Goal: Task Accomplishment & Management: Use online tool/utility

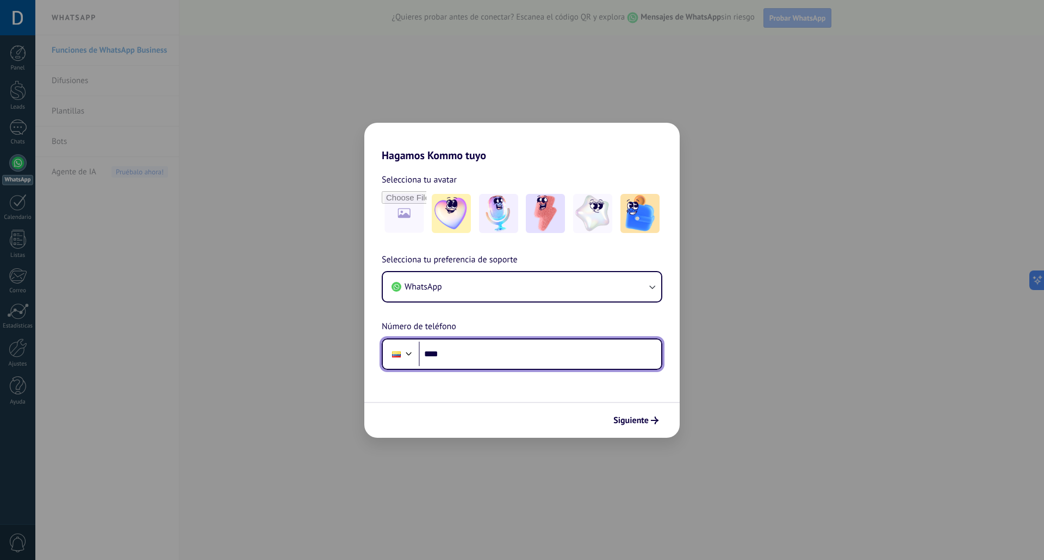
click at [518, 351] on input "****" at bounding box center [540, 354] width 242 height 25
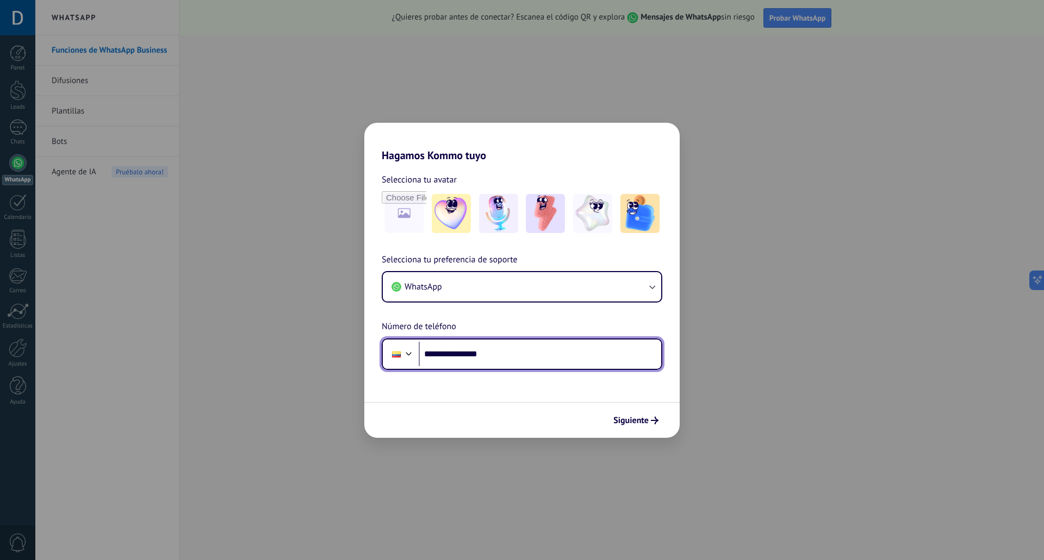
type input "**********"
click at [640, 435] on div "Siguiente" at bounding box center [521, 420] width 315 height 36
click at [650, 430] on div "Siguiente" at bounding box center [521, 420] width 315 height 36
click at [650, 426] on button "Siguiente" at bounding box center [635, 420] width 55 height 18
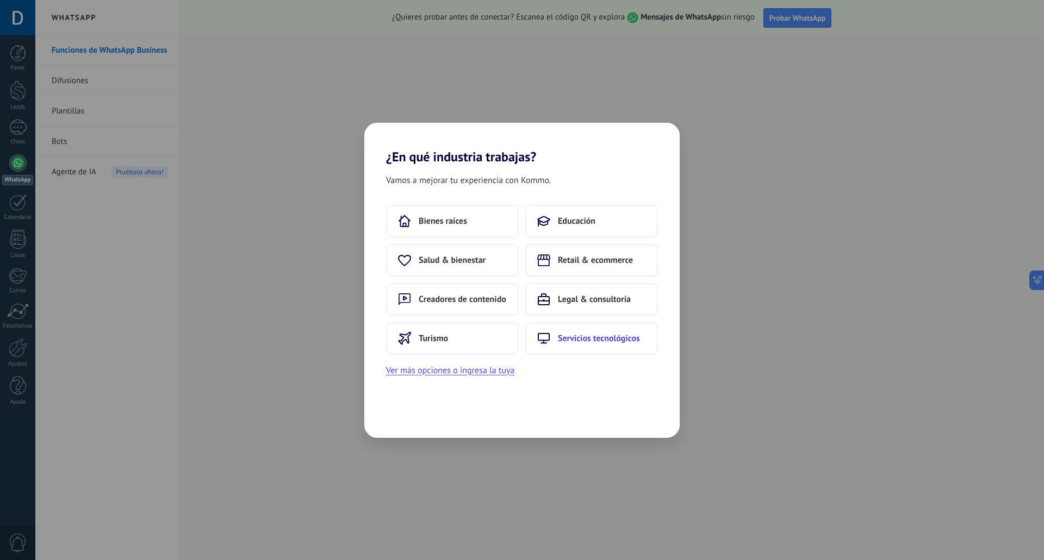
click at [600, 344] on span "Servicios tecnológicos" at bounding box center [599, 338] width 82 height 11
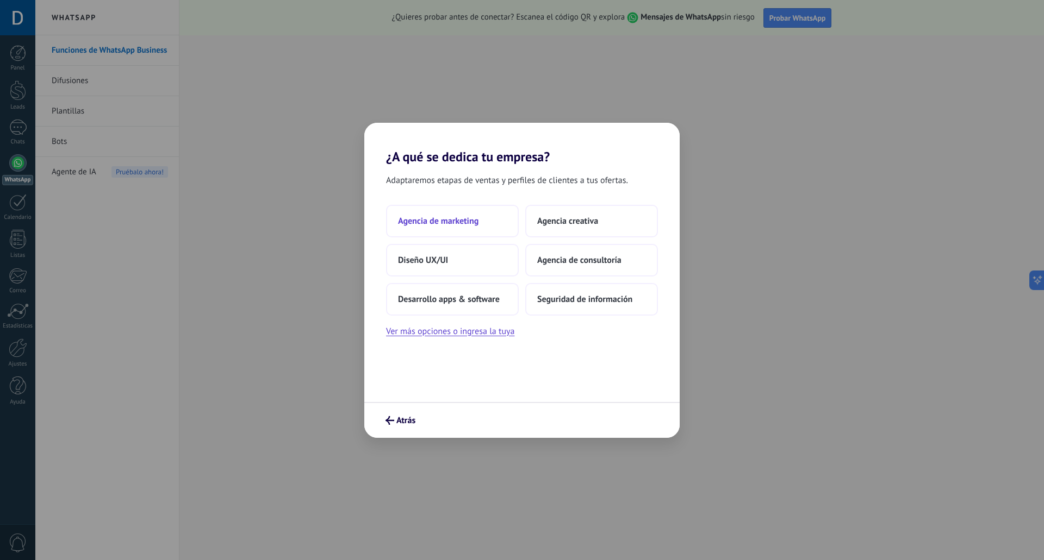
click at [471, 215] on button "Agencia de marketing" at bounding box center [452, 221] width 133 height 33
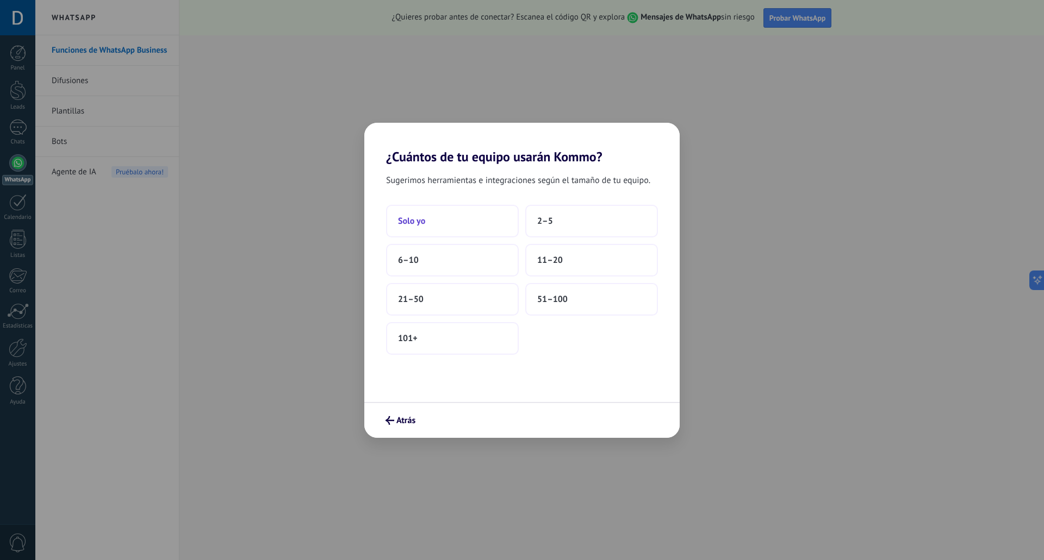
click at [478, 220] on button "Solo yo" at bounding box center [452, 221] width 133 height 33
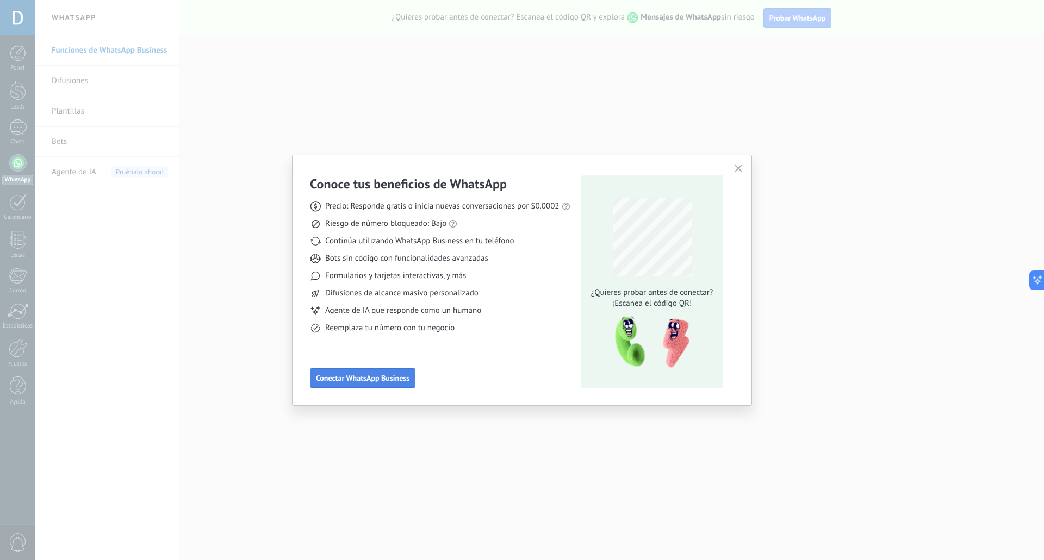
click at [392, 381] on span "Conectar WhatsApp Business" at bounding box center [362, 378] width 93 height 8
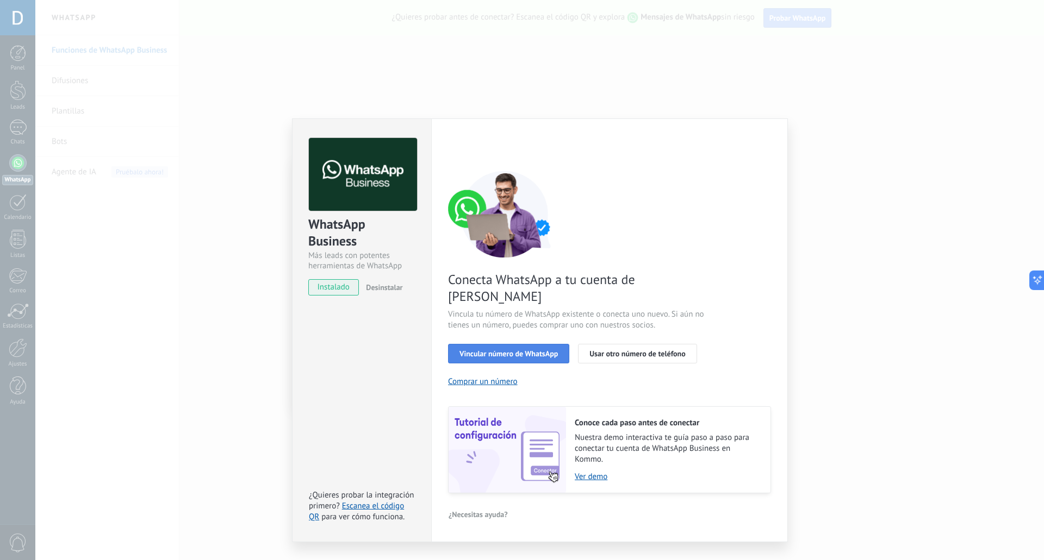
click at [533, 344] on button "Vincular número de WhatsApp" at bounding box center [508, 354] width 121 height 20
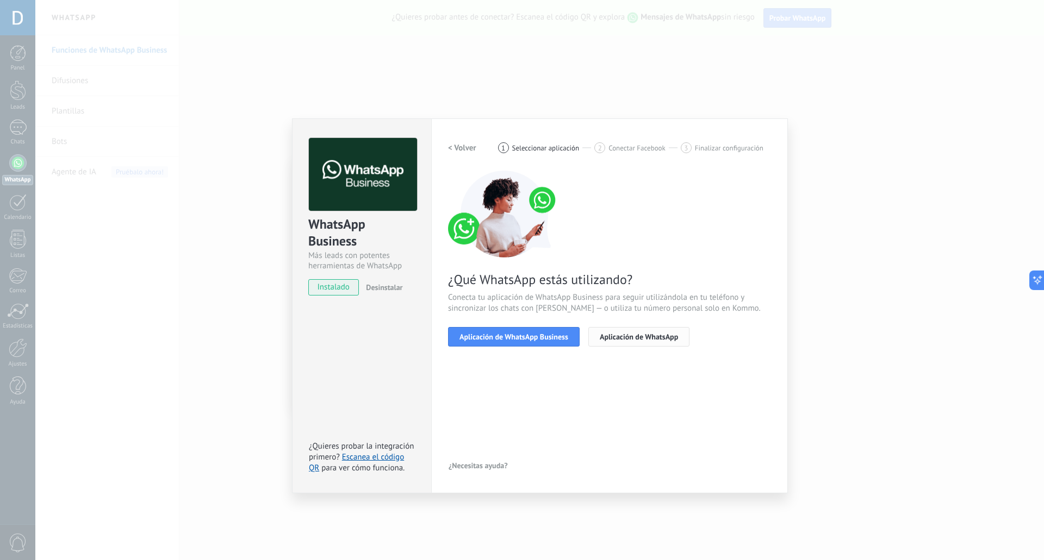
click at [617, 336] on span "Aplicación de WhatsApp" at bounding box center [639, 337] width 78 height 8
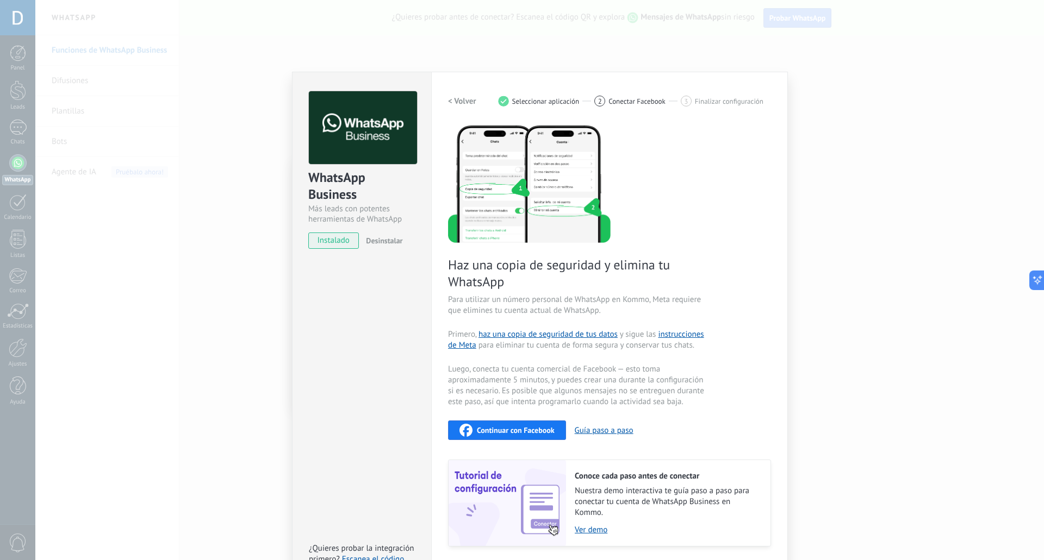
scroll to position [82, 0]
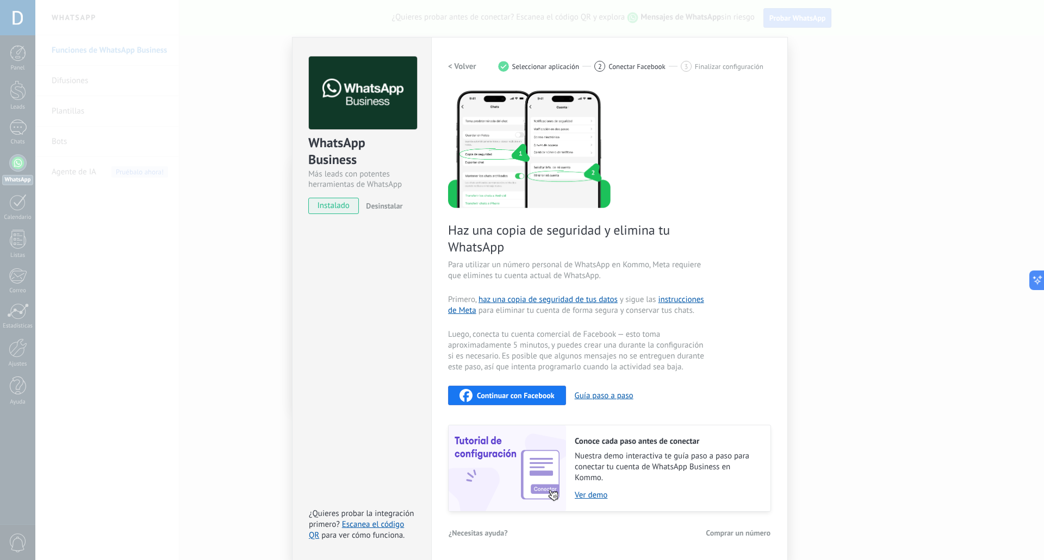
click at [466, 64] on h2 "< Volver" at bounding box center [462, 66] width 28 height 10
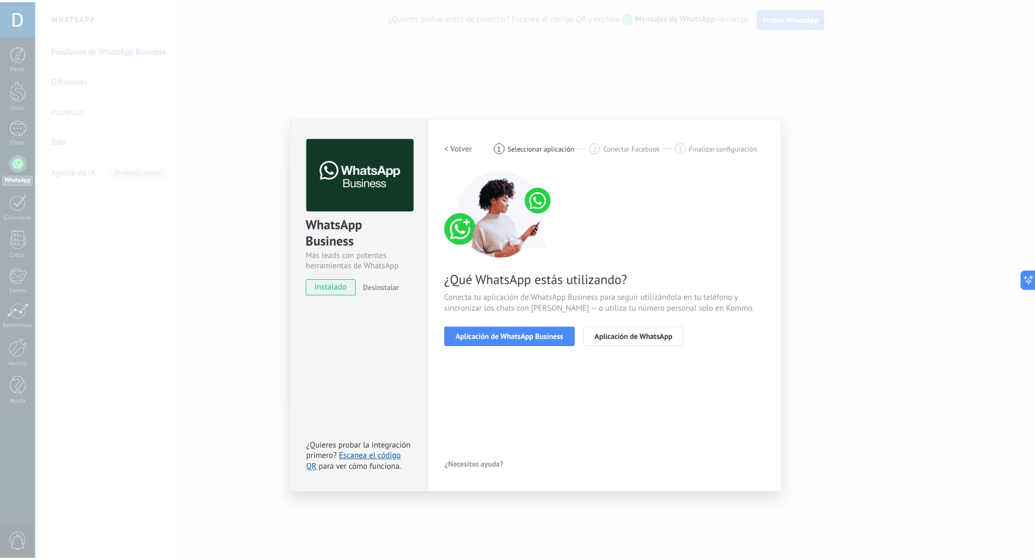
scroll to position [0, 0]
click at [508, 340] on span "Aplicación de WhatsApp Business" at bounding box center [513, 337] width 109 height 8
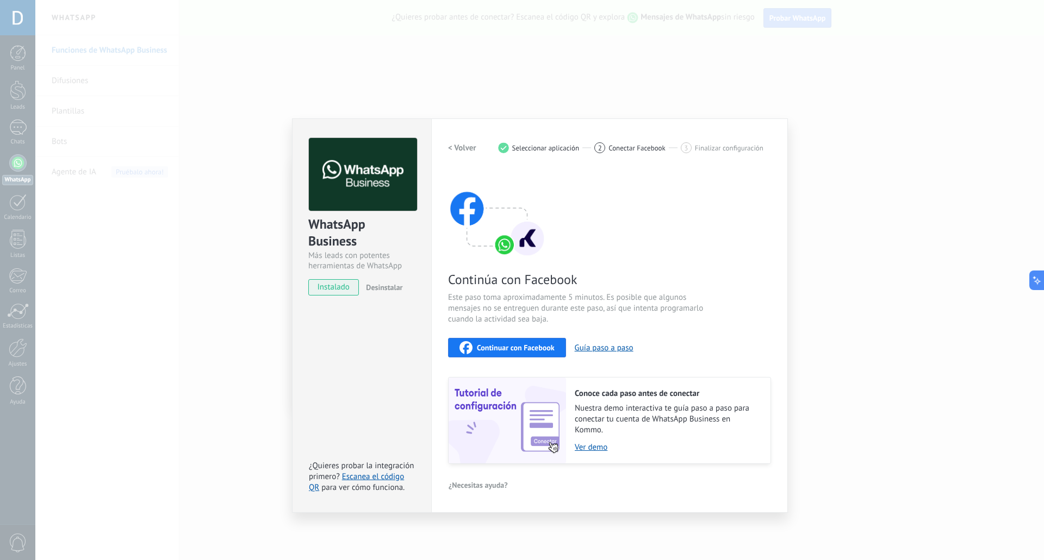
click at [464, 152] on h2 "< Volver" at bounding box center [462, 148] width 28 height 10
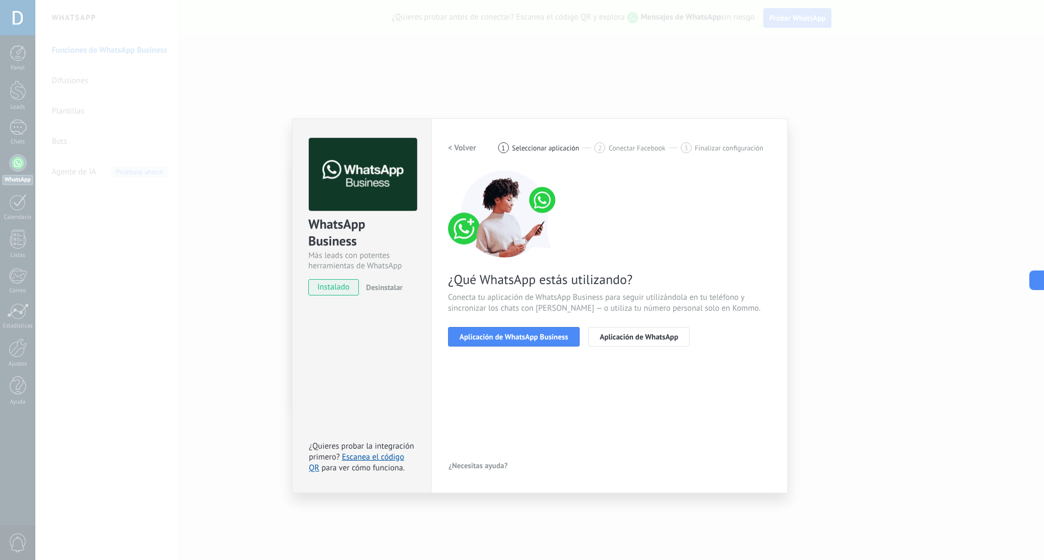
click at [464, 152] on h2 "< Volver" at bounding box center [462, 148] width 28 height 10
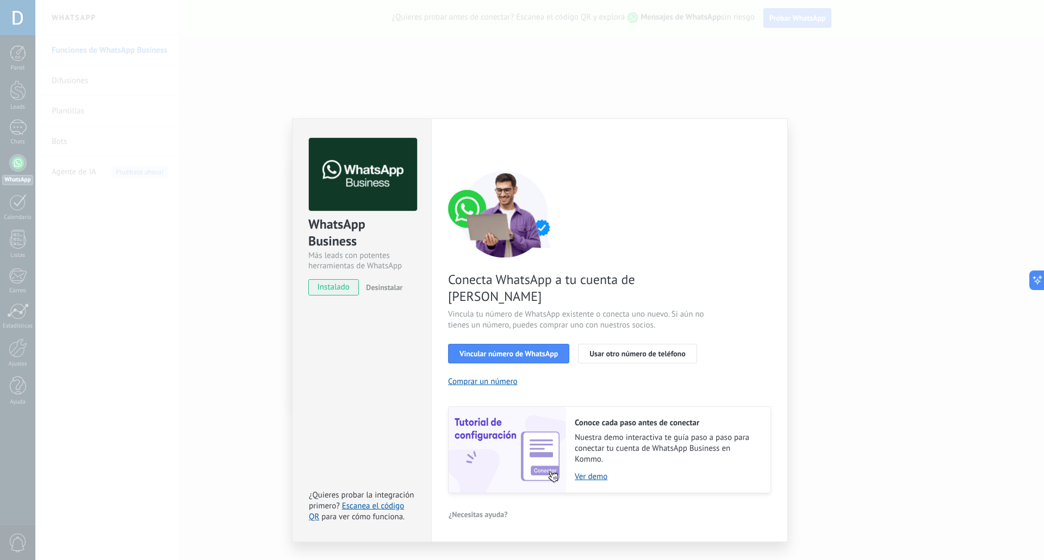
click at [464, 148] on div "< Volver 1 Seleccionar aplicación 2 Conectar Facebook 3 Finalizar configuración" at bounding box center [609, 148] width 323 height 20
click at [339, 291] on span "instalado" at bounding box center [333, 287] width 49 height 16
click at [538, 350] on span "Vincular número de WhatsApp" at bounding box center [508, 354] width 98 height 8
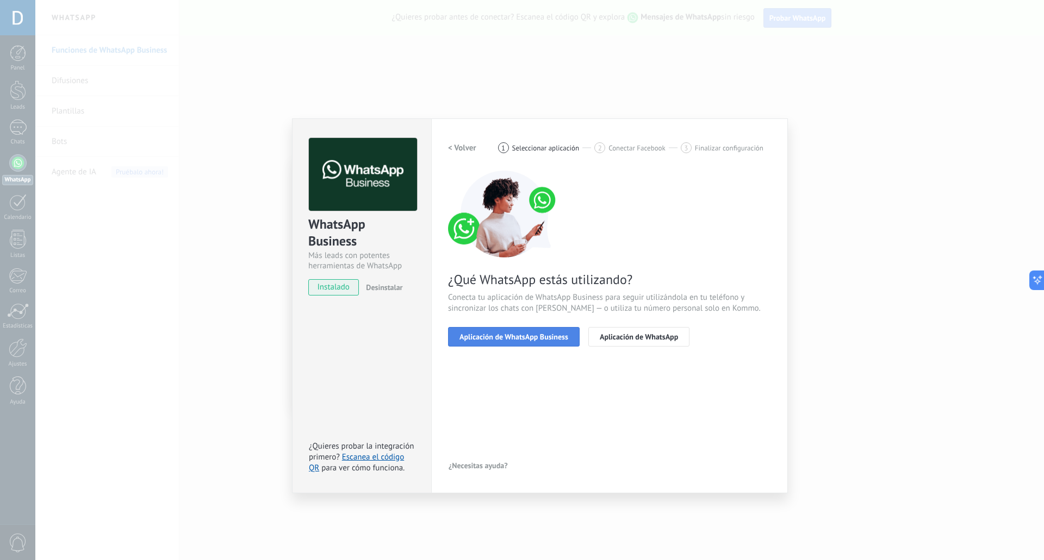
click at [537, 342] on button "Aplicación de WhatsApp Business" at bounding box center [514, 337] width 132 height 20
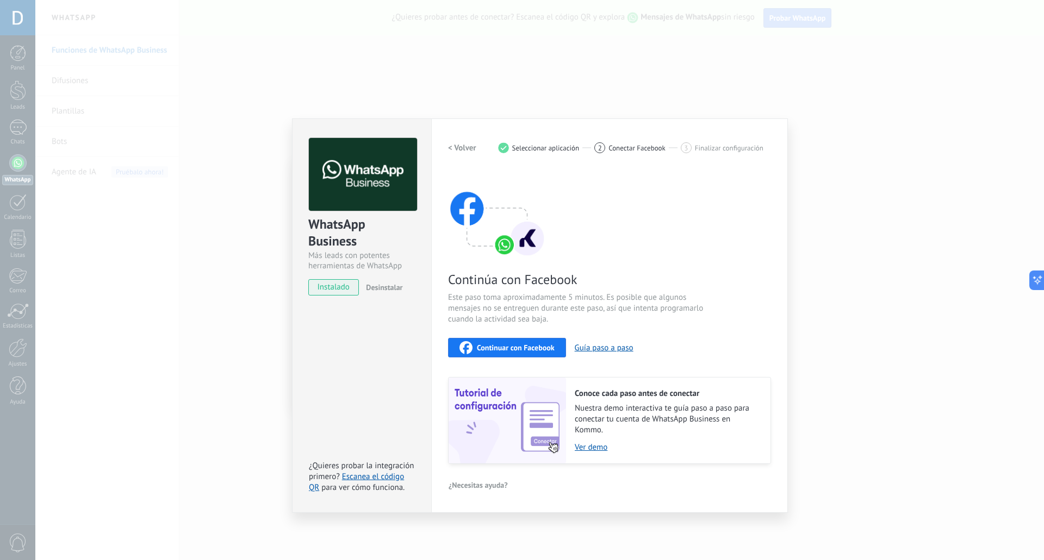
click at [464, 148] on h2 "< Volver" at bounding box center [462, 148] width 28 height 10
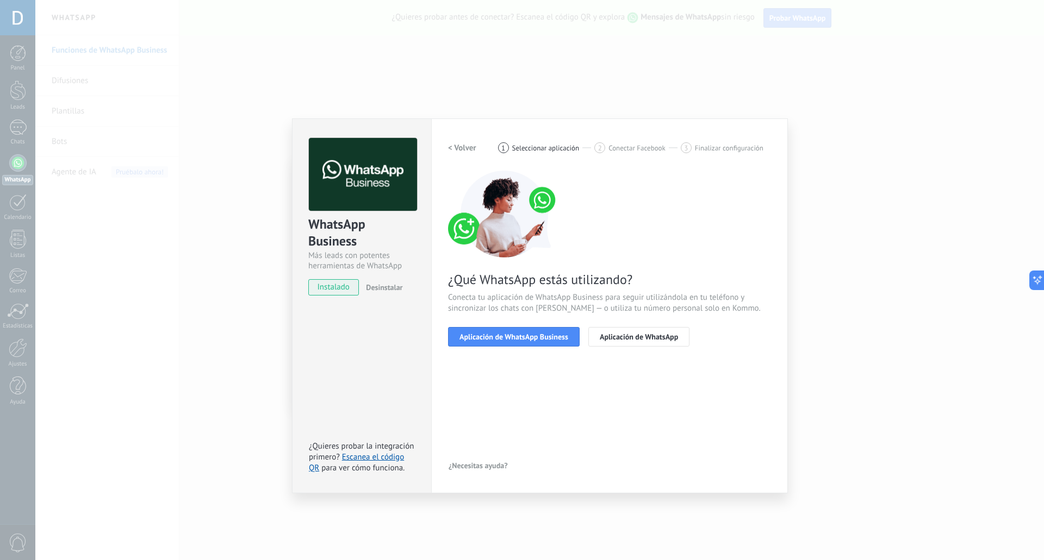
click at [464, 148] on h2 "< Volver" at bounding box center [462, 148] width 28 height 10
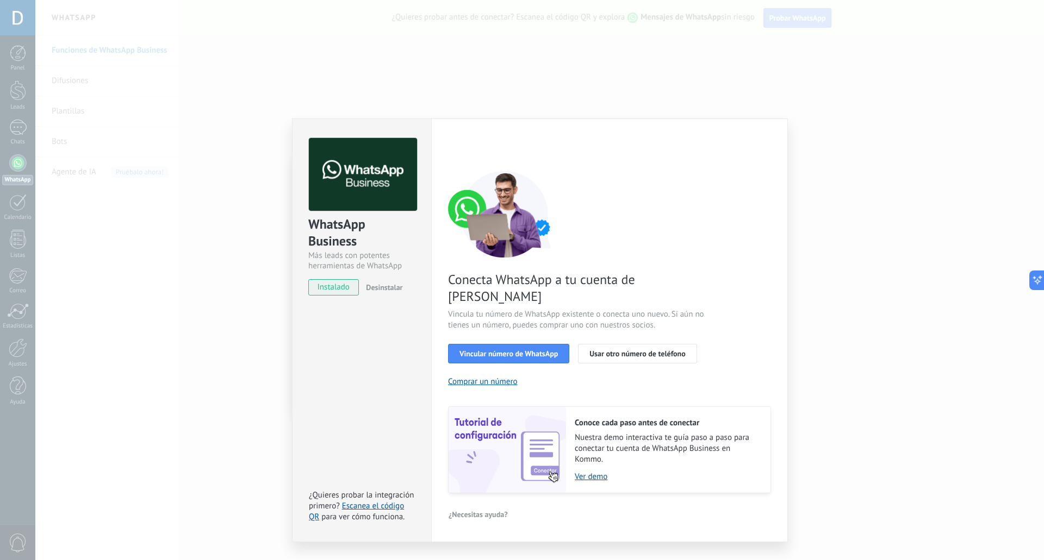
click at [464, 148] on div "< Volver 1 Seleccionar aplicación 2 Conectar Facebook 3 Finalizar configuración" at bounding box center [609, 148] width 323 height 20
click at [623, 350] on span "Usar otro número de teléfono" at bounding box center [637, 354] width 96 height 8
click at [376, 501] on link "Escanea el código QR" at bounding box center [356, 511] width 95 height 21
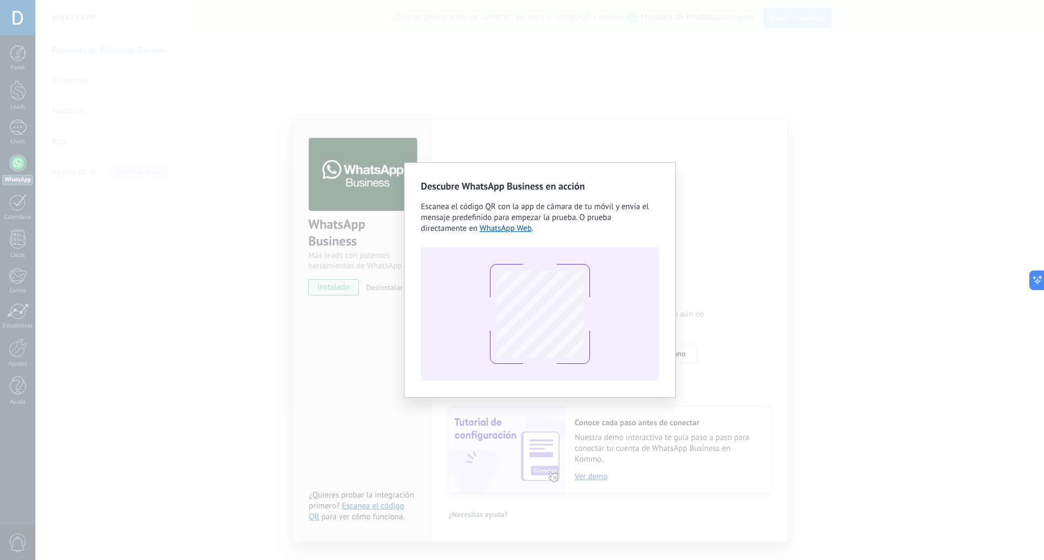
click at [380, 256] on div "Descubre WhatsApp Business en acción Escanea el código QR con la app de cámara …" at bounding box center [539, 280] width 1008 height 560
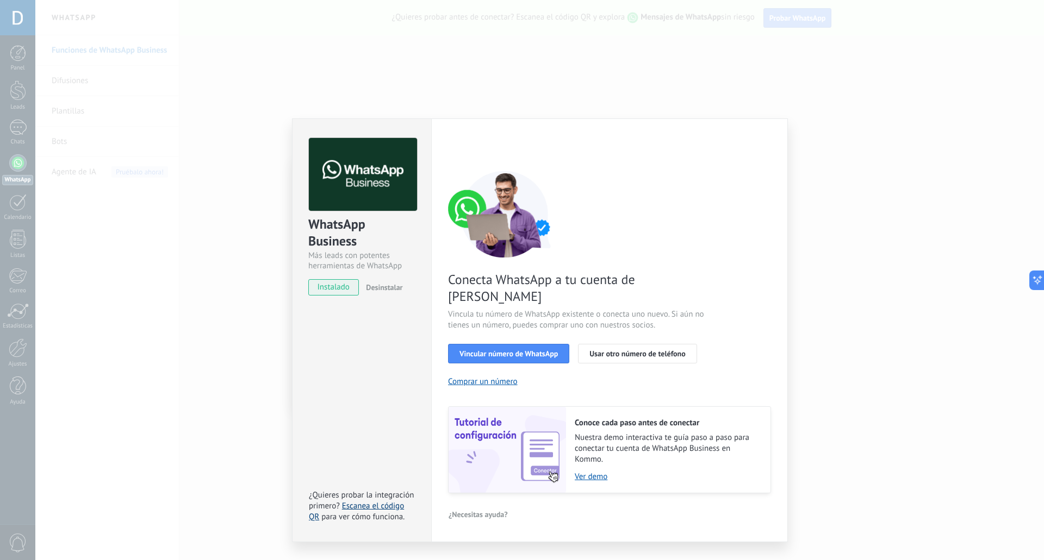
click at [378, 501] on link "Escanea el código QR" at bounding box center [356, 511] width 95 height 21
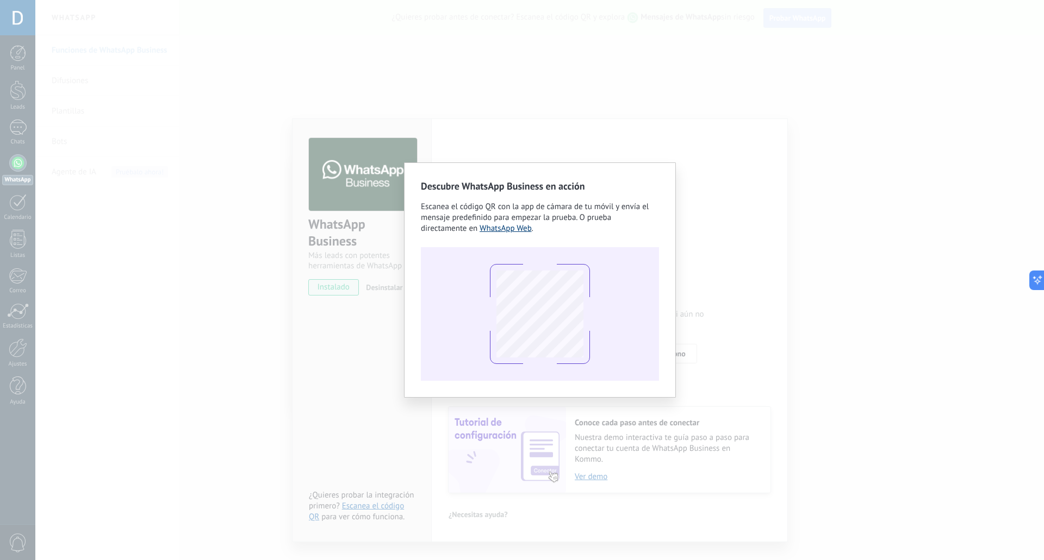
click at [507, 228] on link "WhatsApp Web" at bounding box center [505, 228] width 52 height 10
click at [371, 247] on div "Descubre WhatsApp Business en acción Escanea el código QR con la app de cámara …" at bounding box center [539, 280] width 1008 height 560
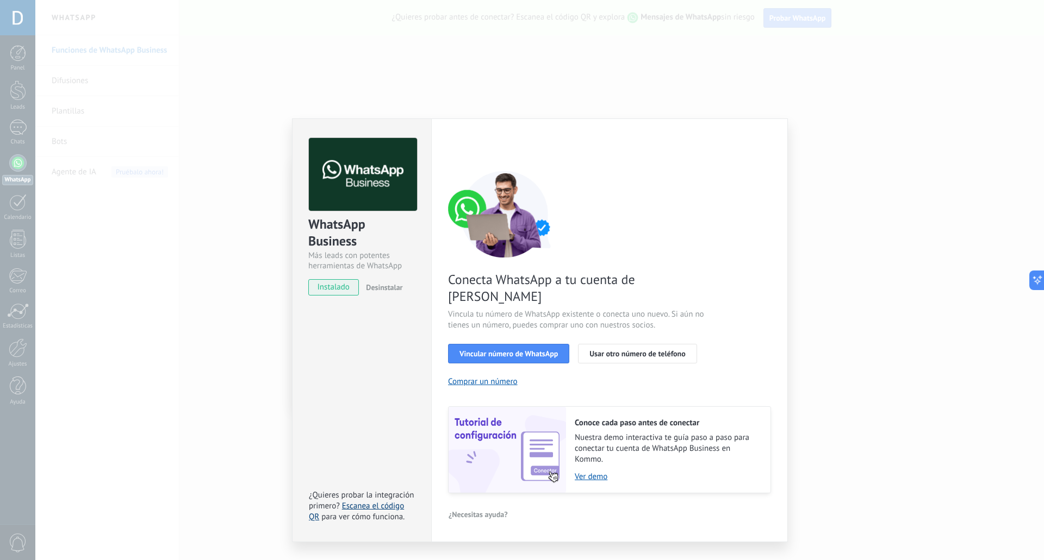
click at [375, 501] on link "Escanea el código QR" at bounding box center [356, 511] width 95 height 21
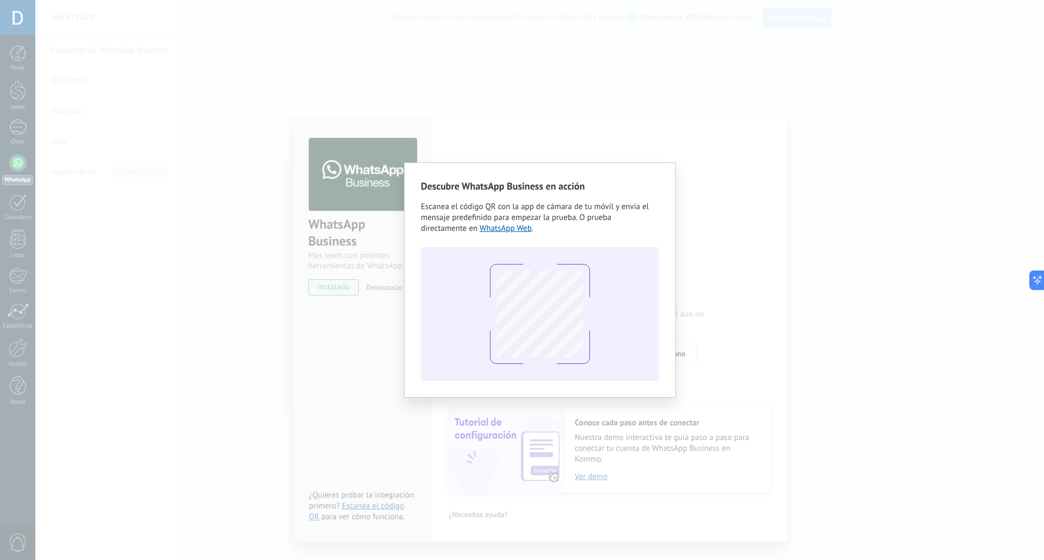
click at [351, 280] on div "Descubre WhatsApp Business en acción Escanea el código QR con la app de cámara …" at bounding box center [539, 280] width 1008 height 560
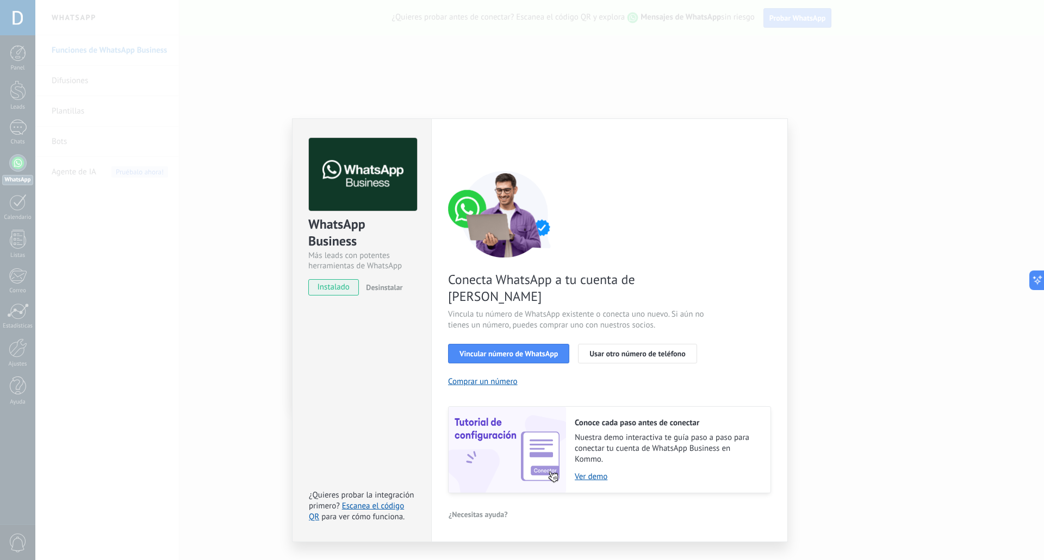
click at [217, 191] on div "WhatsApp Business Más leads con potentes herramientas de WhatsApp instalado Des…" at bounding box center [539, 280] width 1008 height 560
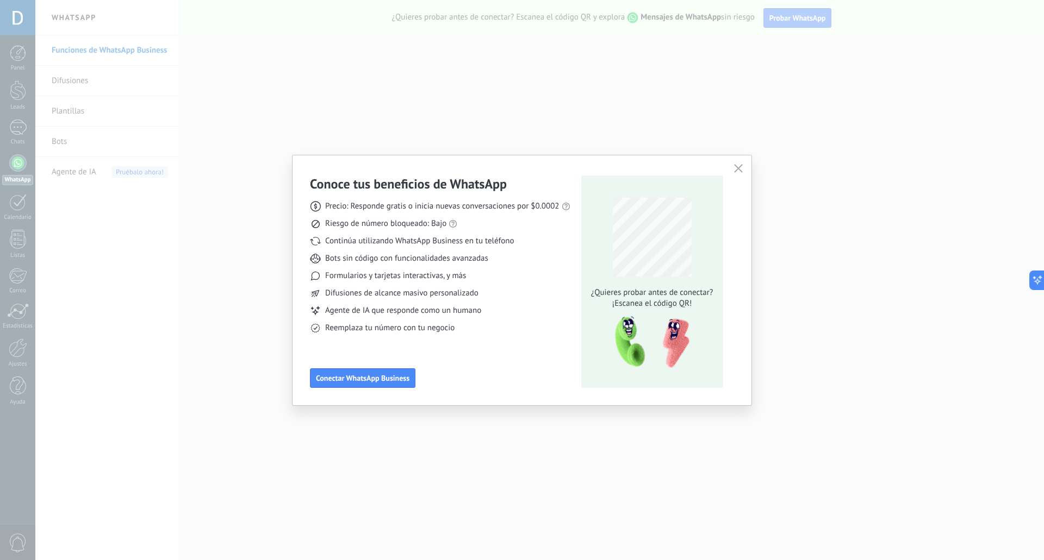
click at [738, 170] on icon "button" at bounding box center [738, 168] width 9 height 9
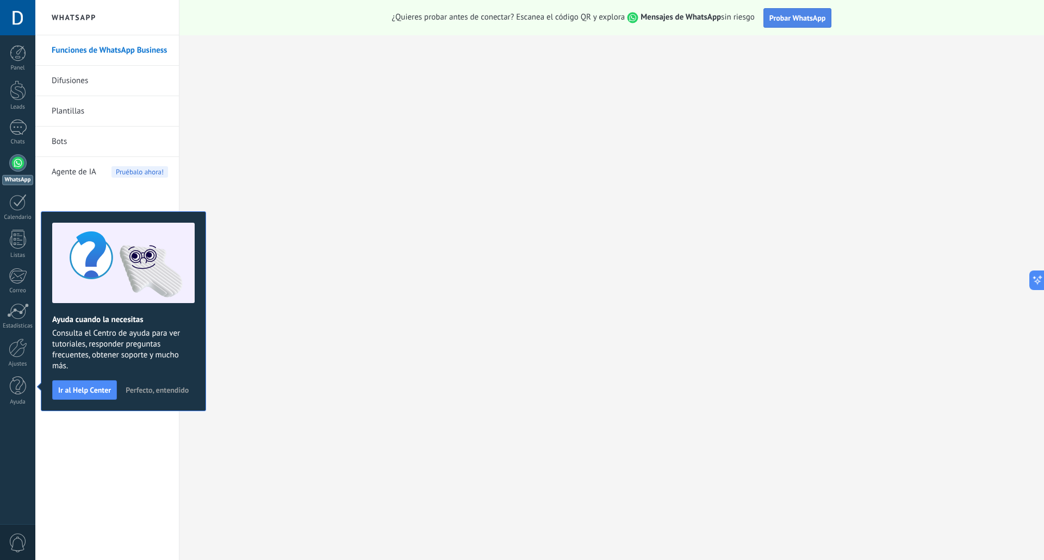
click at [772, 19] on span "Probar WhatsApp" at bounding box center [797, 18] width 57 height 10
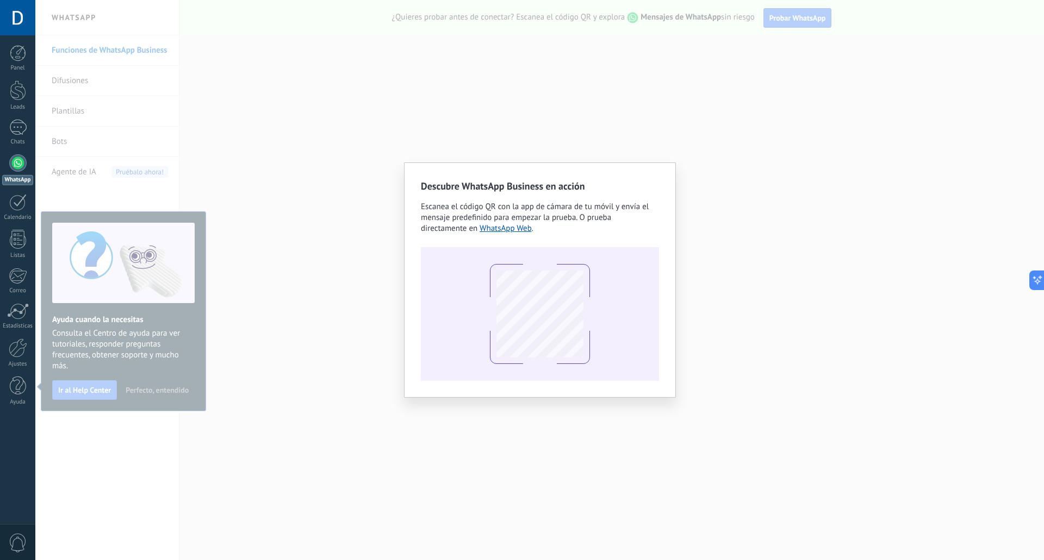
drag, startPoint x: 676, startPoint y: 244, endPoint x: 684, endPoint y: 242, distance: 7.8
click at [680, 242] on div "Descubre WhatsApp Business en acción Escanea el código QR con la app de cámara …" at bounding box center [539, 280] width 1008 height 560
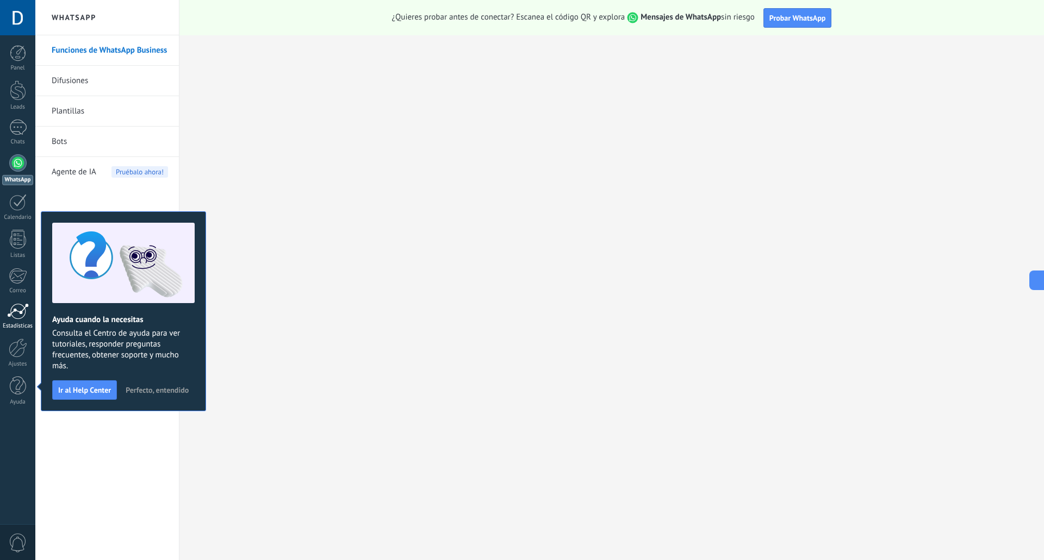
click at [14, 311] on div at bounding box center [18, 311] width 22 height 16
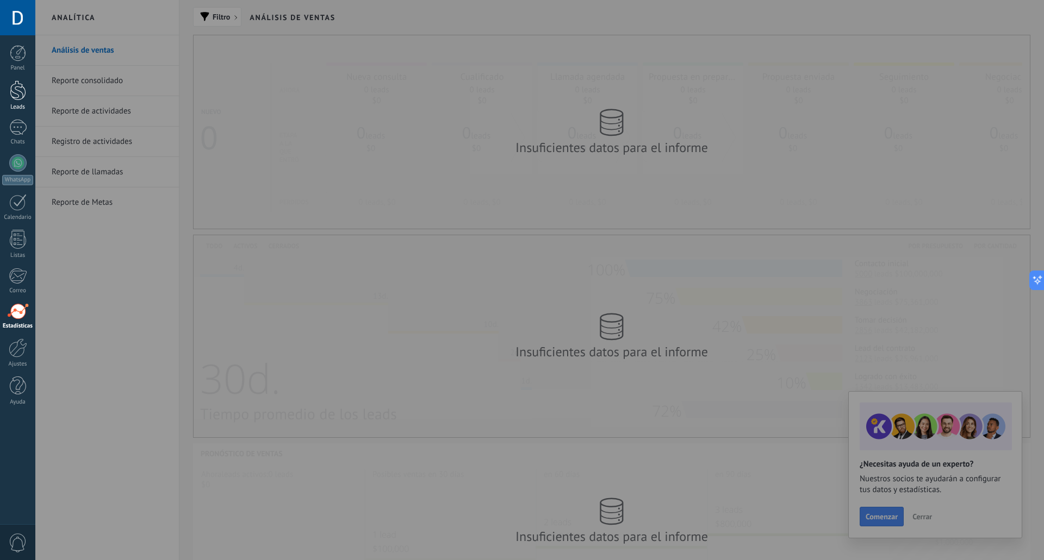
click at [23, 96] on div at bounding box center [18, 90] width 16 height 20
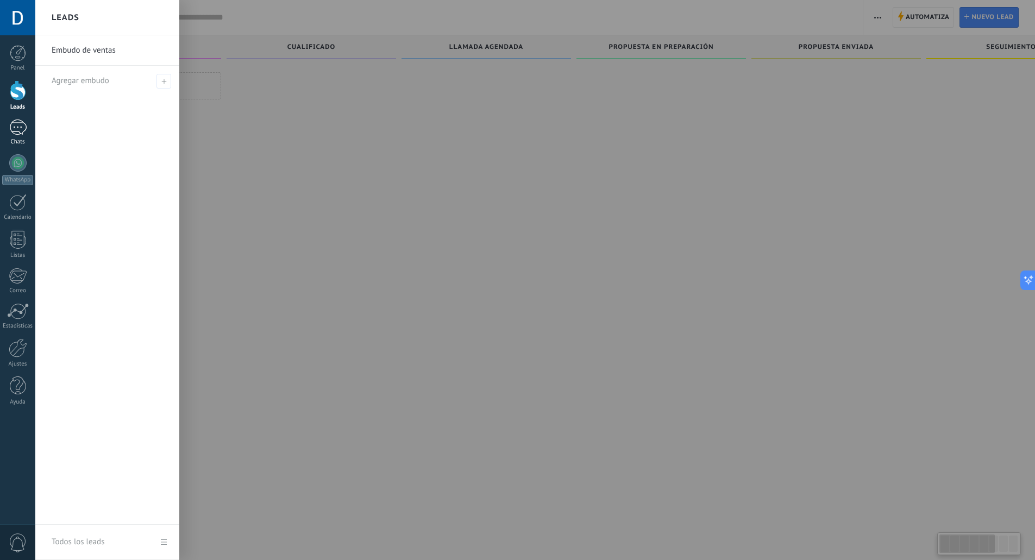
click at [24, 138] on link "Chats" at bounding box center [17, 133] width 35 height 26
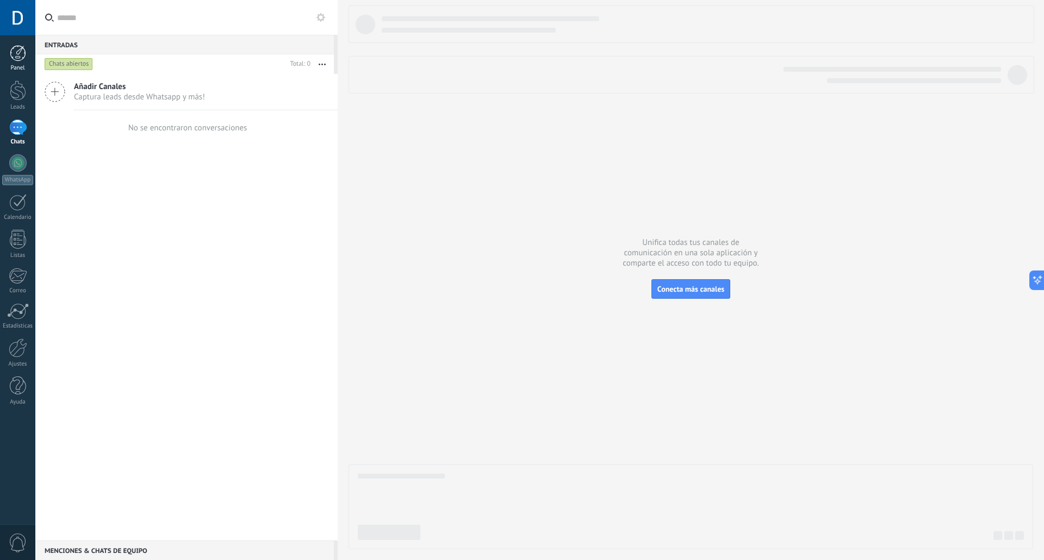
click at [20, 52] on div at bounding box center [18, 53] width 16 height 16
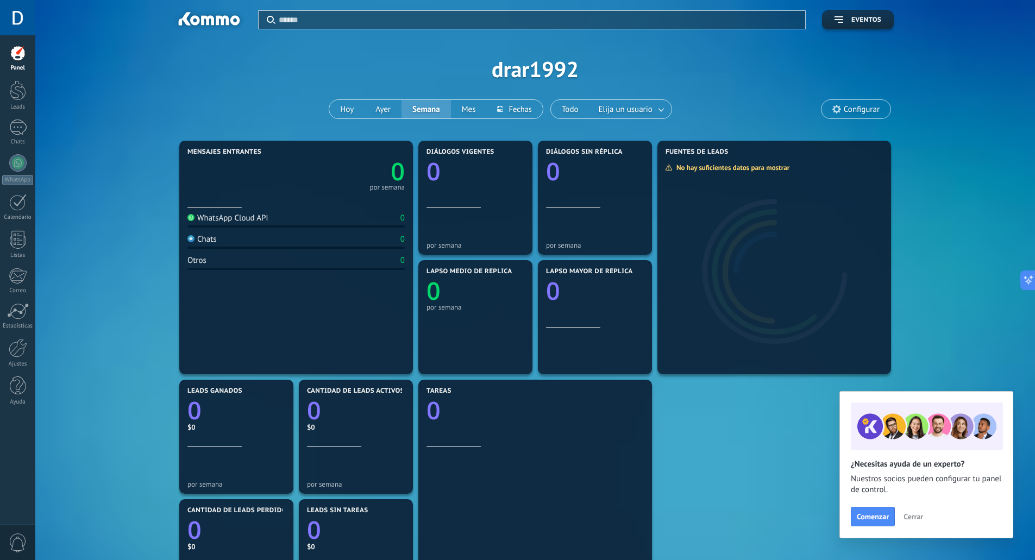
click at [911, 520] on span "Cerrar" at bounding box center [914, 517] width 20 height 8
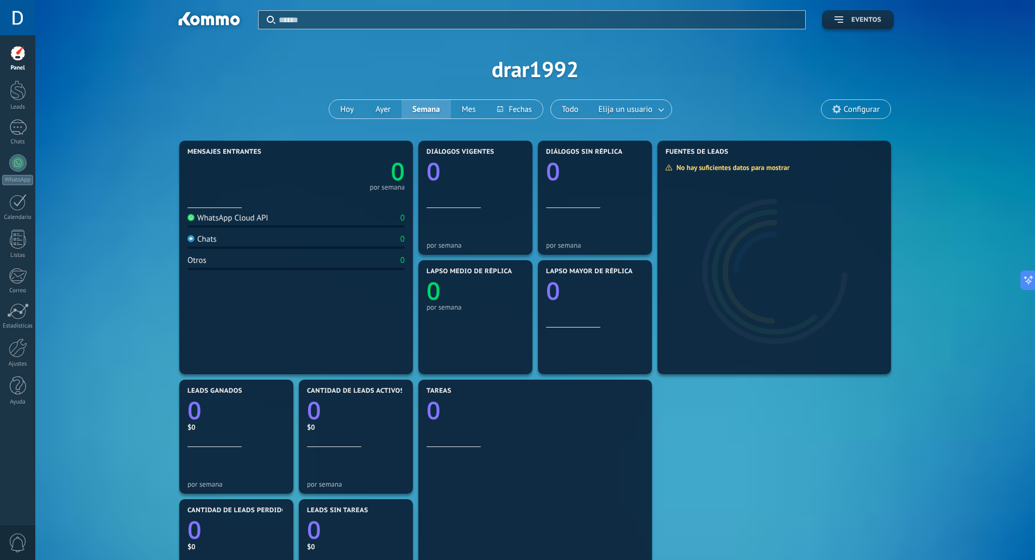
click at [858, 27] on button "Eventos" at bounding box center [858, 19] width 72 height 19
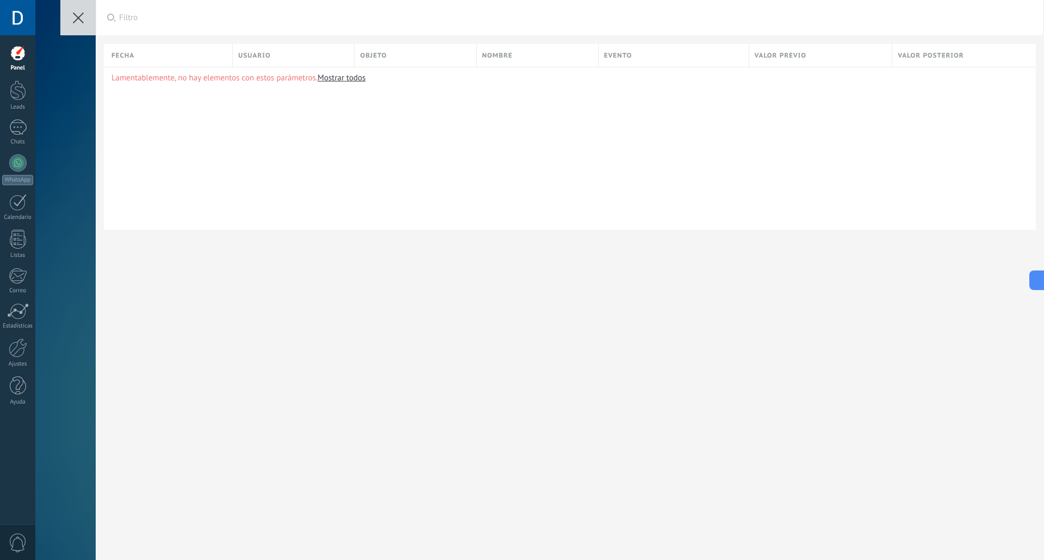
click at [64, 15] on button at bounding box center [77, 17] width 35 height 35
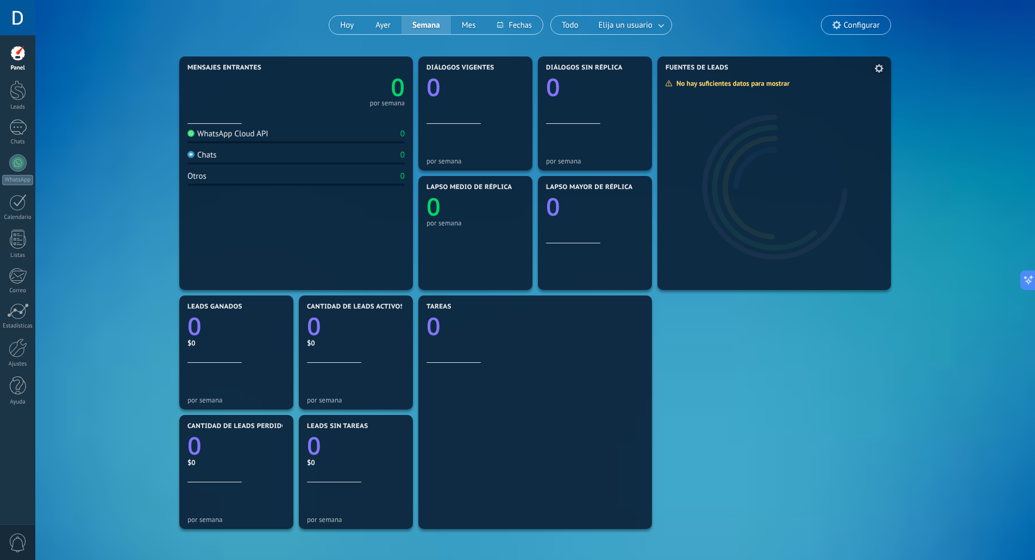
scroll to position [209, 0]
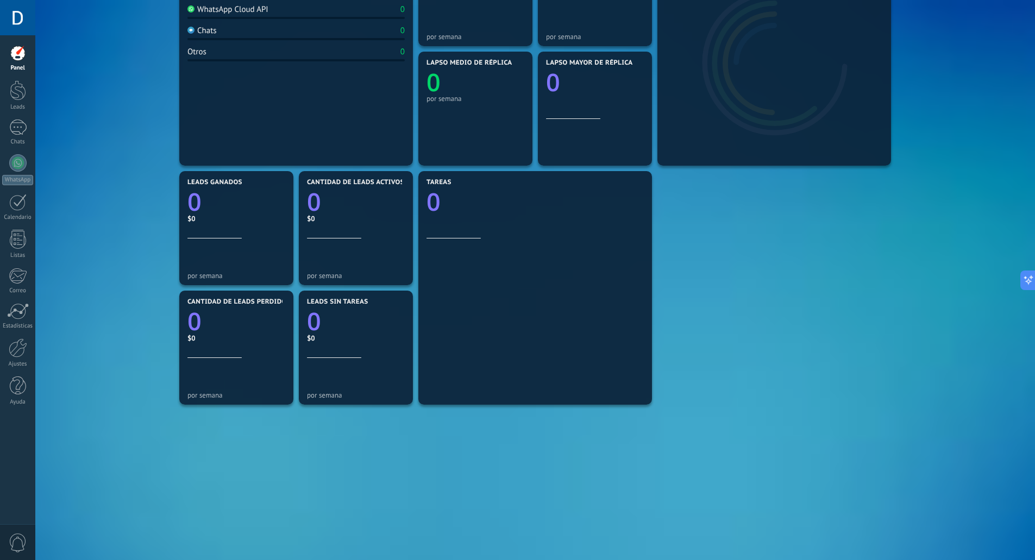
click at [15, 540] on span "0" at bounding box center [18, 543] width 18 height 19
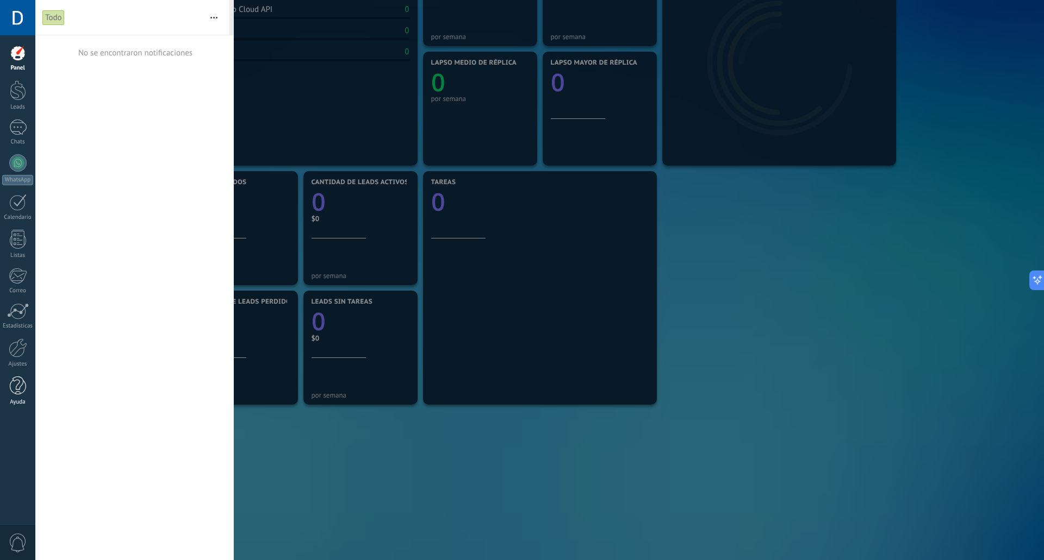
click at [5, 391] on link "Ayuda" at bounding box center [17, 391] width 35 height 29
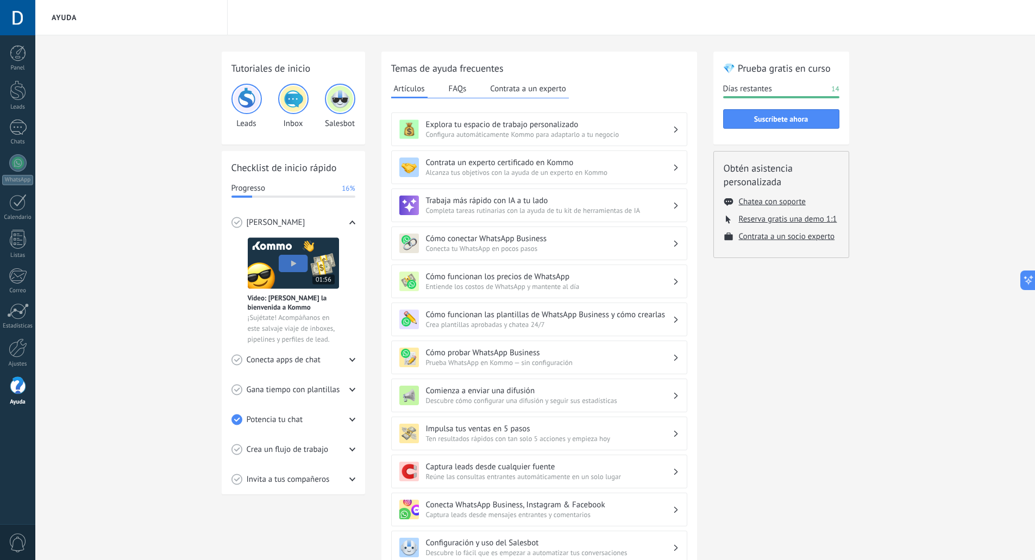
click at [812, 108] on div "💎 Prueba gratis en curso Días restantes 14 Suscríbete ahora" at bounding box center [782, 98] width 136 height 93
click at [797, 114] on button "Suscríbete ahora" at bounding box center [781, 119] width 116 height 20
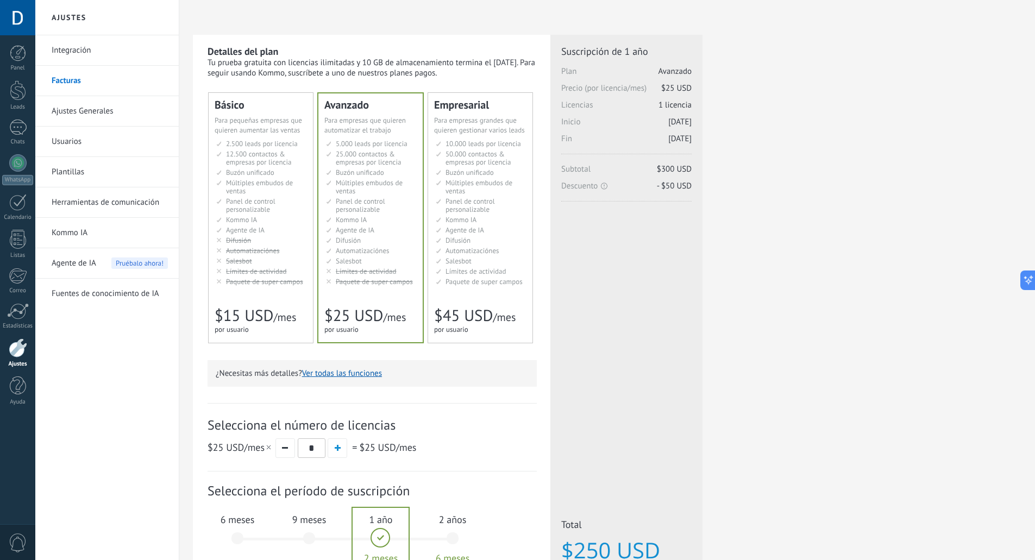
click at [774, 313] on div "Detalles del plan Tu prueba gratuita con licencias ilimitadas y 10 GB de almace…" at bounding box center [607, 348] width 829 height 626
click at [15, 28] on div at bounding box center [17, 17] width 35 height 35
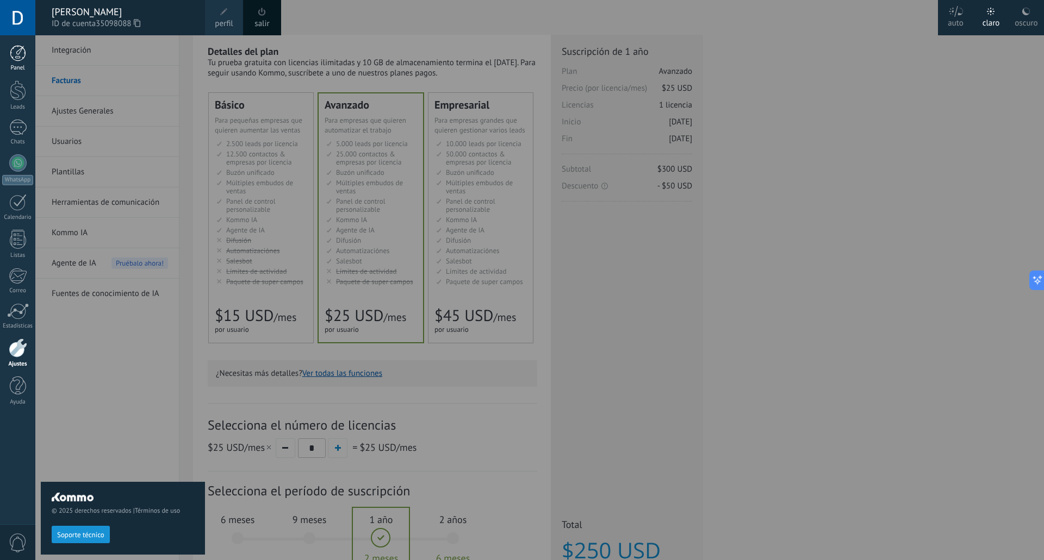
click at [15, 46] on div at bounding box center [18, 53] width 16 height 16
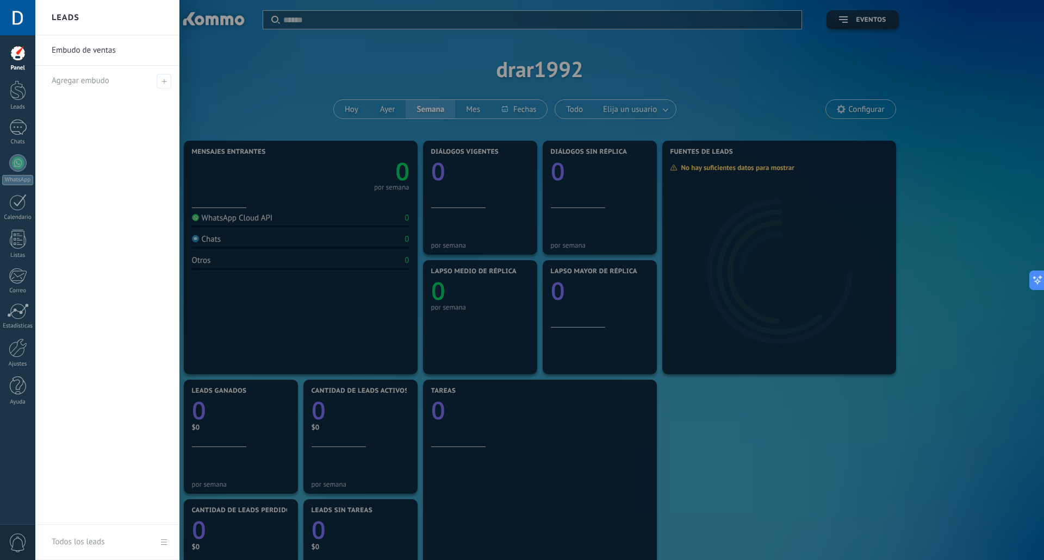
click at [266, 95] on div at bounding box center [557, 280] width 1044 height 560
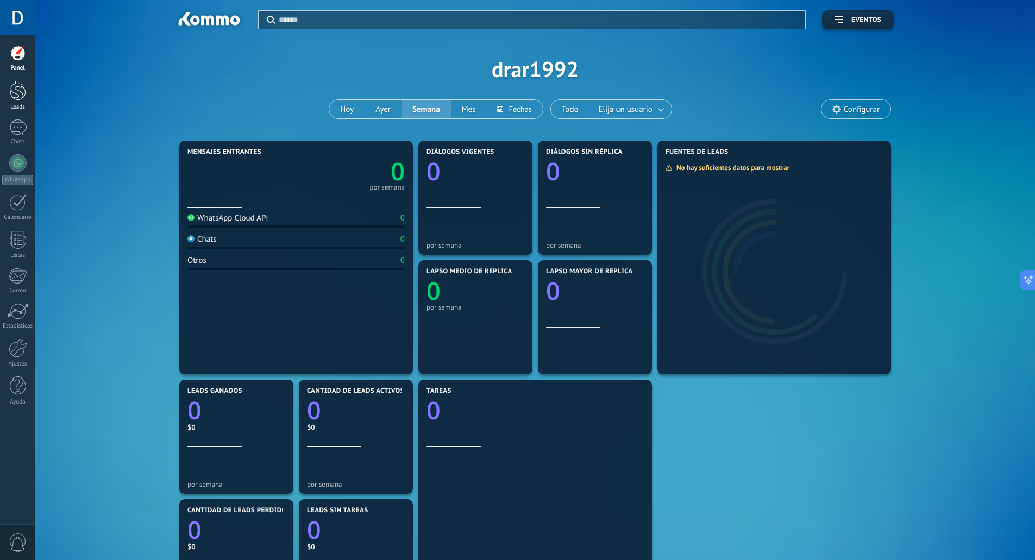
click at [26, 88] on link "Leads" at bounding box center [17, 95] width 35 height 30
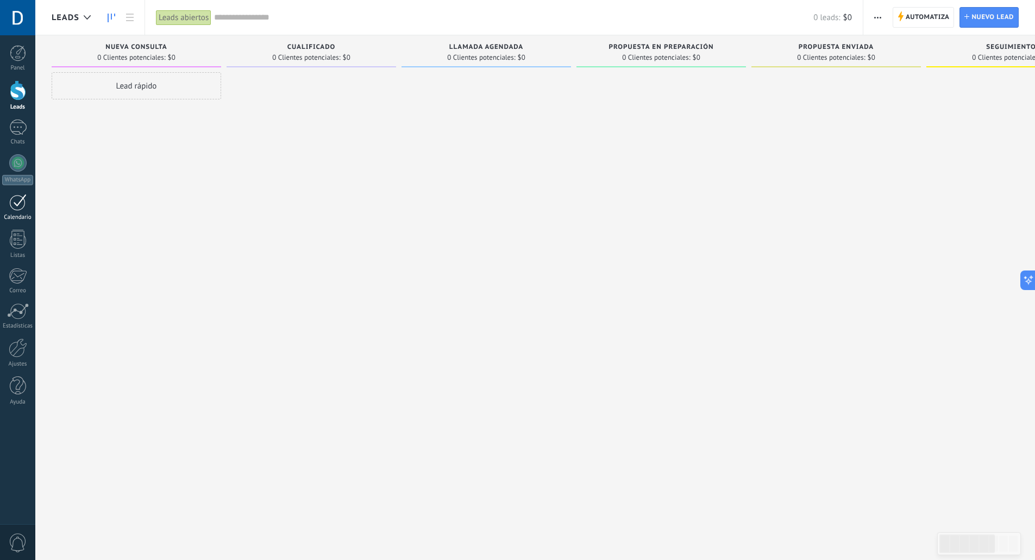
click at [12, 212] on link "Calendario" at bounding box center [17, 207] width 35 height 27
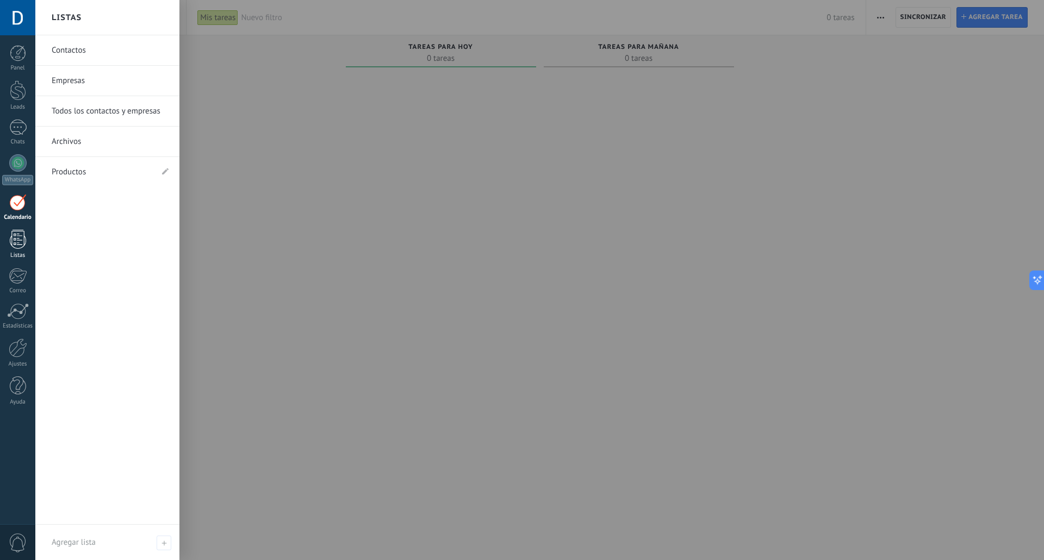
click at [14, 251] on link "Listas" at bounding box center [17, 244] width 35 height 29
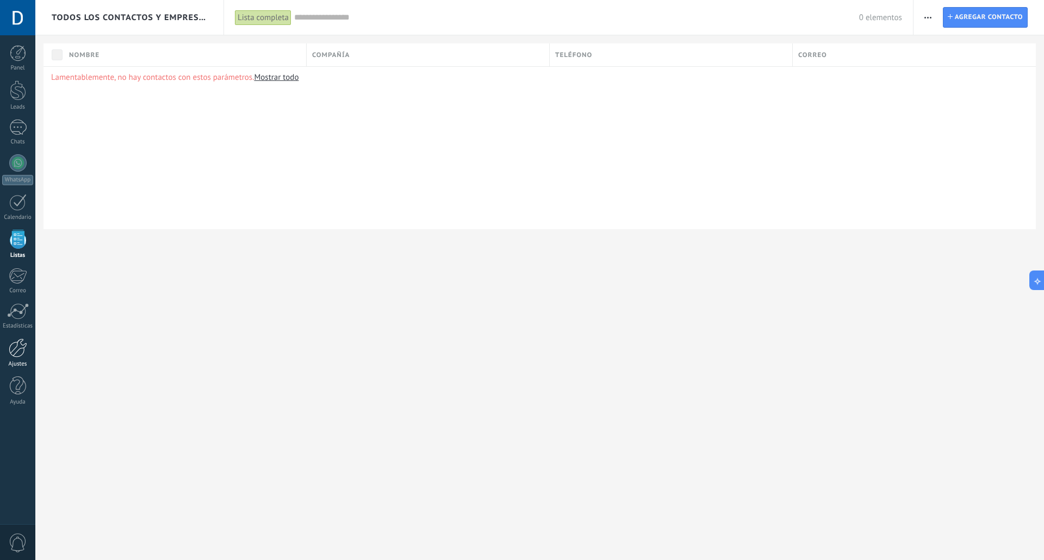
click at [27, 357] on link "Ajustes" at bounding box center [17, 353] width 35 height 29
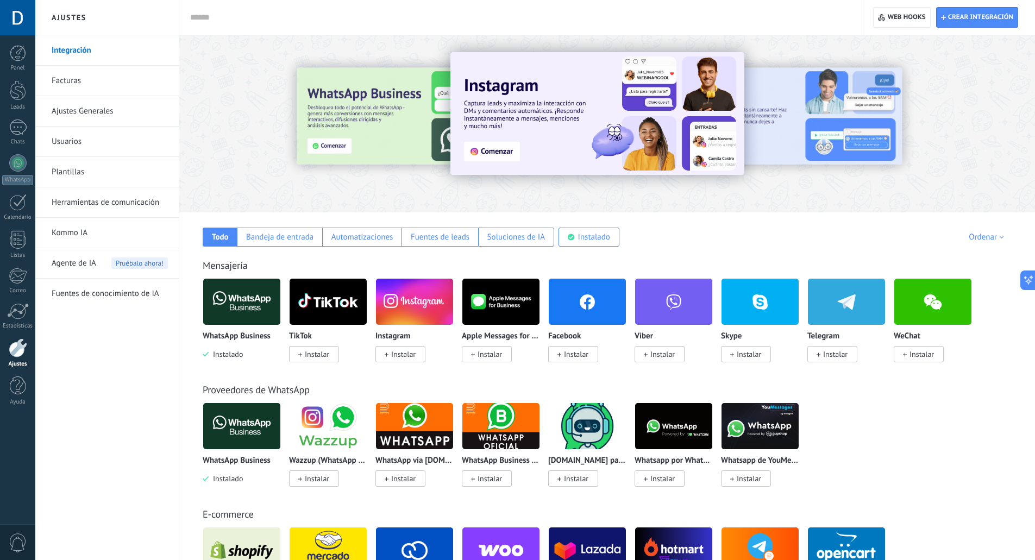
click at [118, 85] on link "Facturas" at bounding box center [110, 81] width 116 height 30
click at [240, 299] on img at bounding box center [241, 302] width 77 height 53
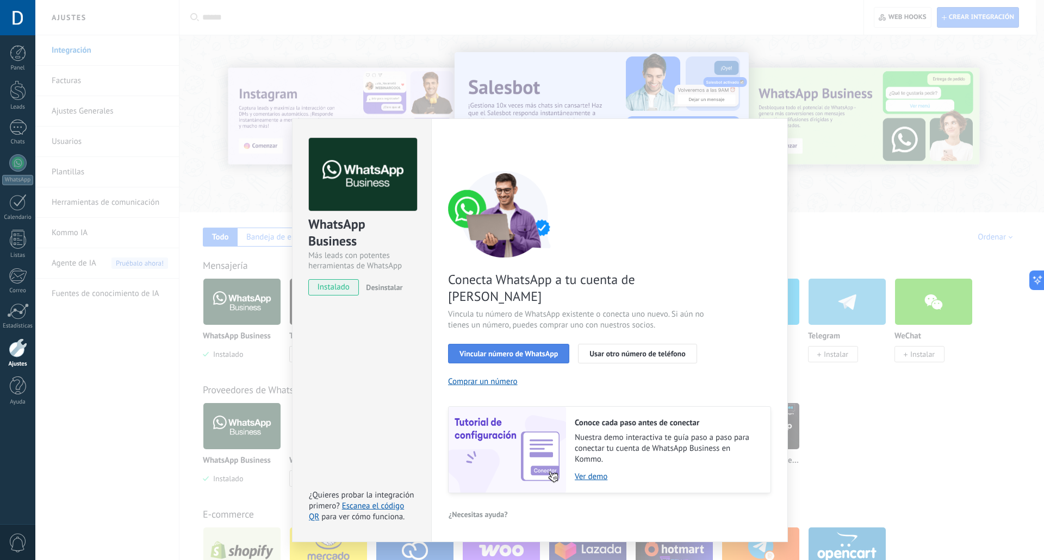
click at [507, 350] on span "Vincular número de WhatsApp" at bounding box center [508, 354] width 98 height 8
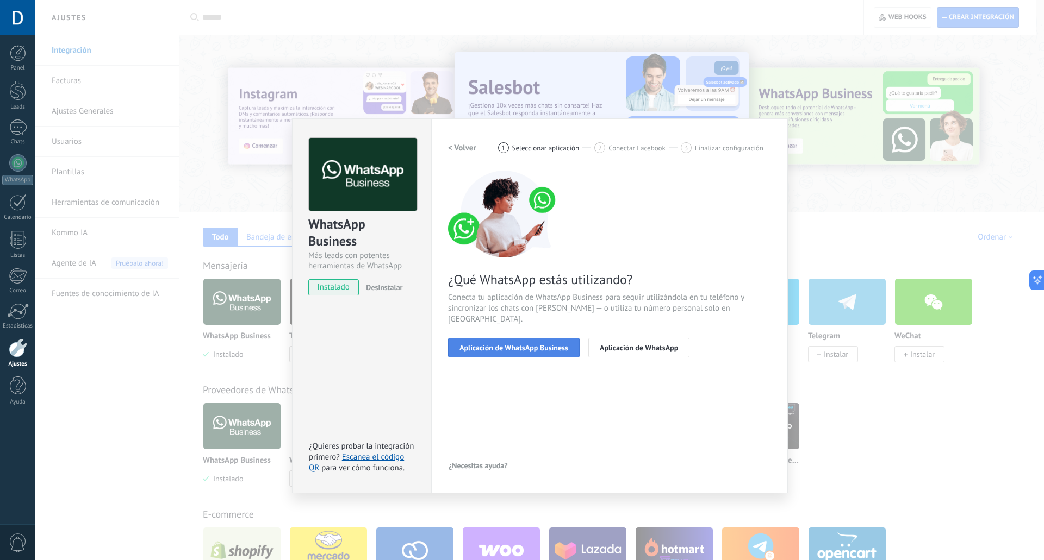
click at [525, 344] on span "Aplicación de WhatsApp Business" at bounding box center [513, 348] width 109 height 8
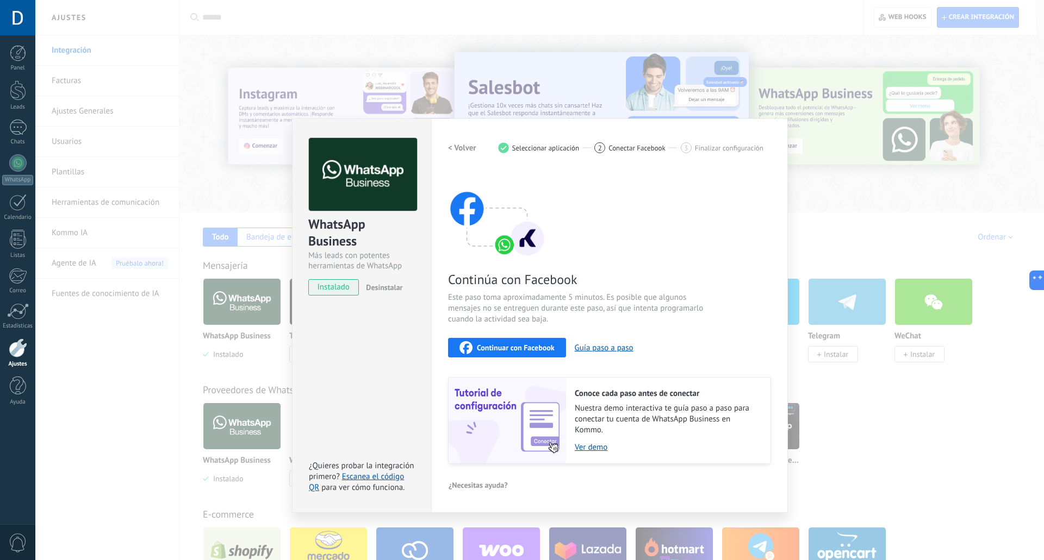
click at [511, 353] on div "Continuar con Facebook" at bounding box center [506, 347] width 95 height 13
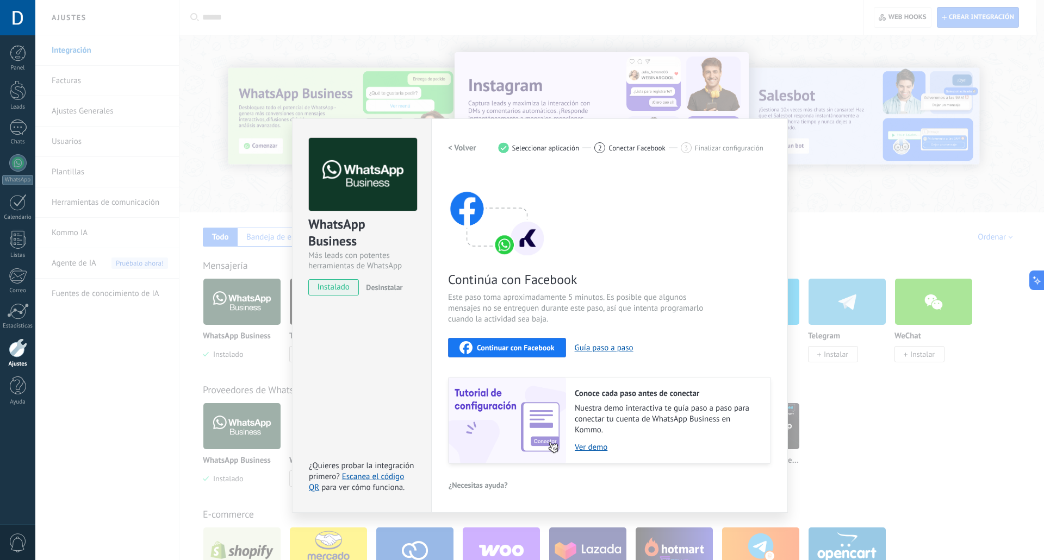
click at [531, 349] on span "Continuar con Facebook" at bounding box center [516, 348] width 78 height 8
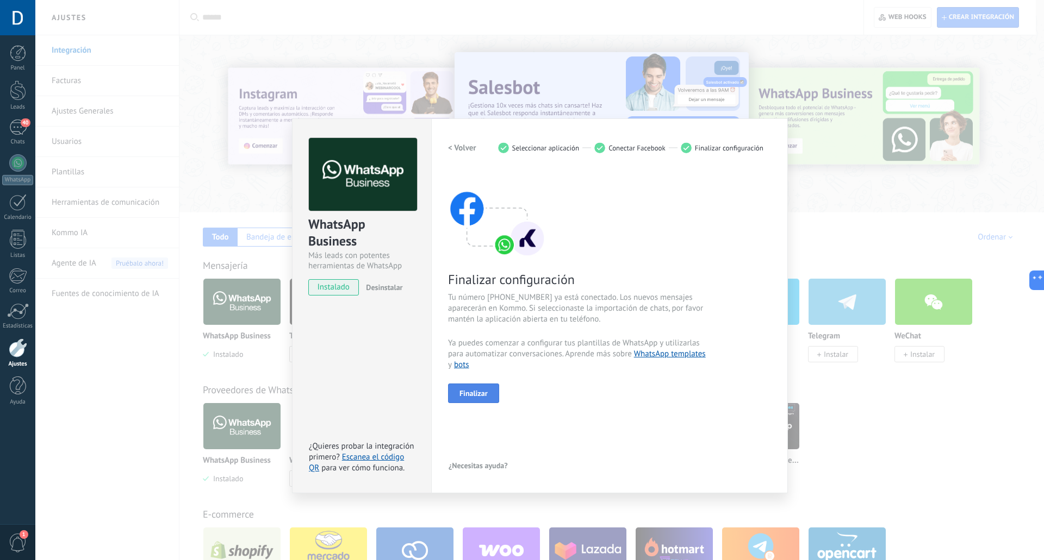
click at [483, 384] on button "Finalizar" at bounding box center [473, 394] width 51 height 20
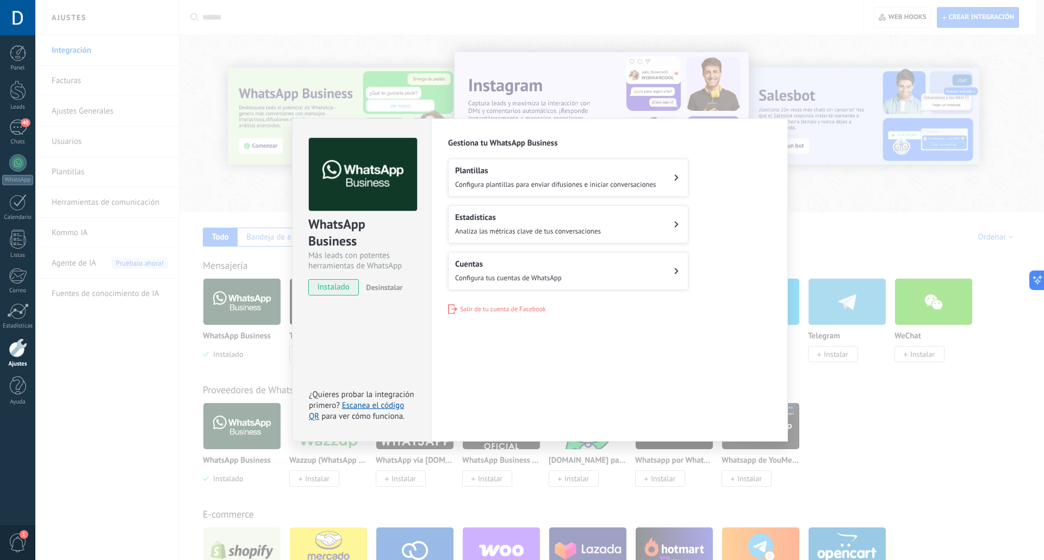
click at [622, 216] on button "Estadísticas Analiza las métricas clave de tus conversaciones" at bounding box center [568, 224] width 240 height 38
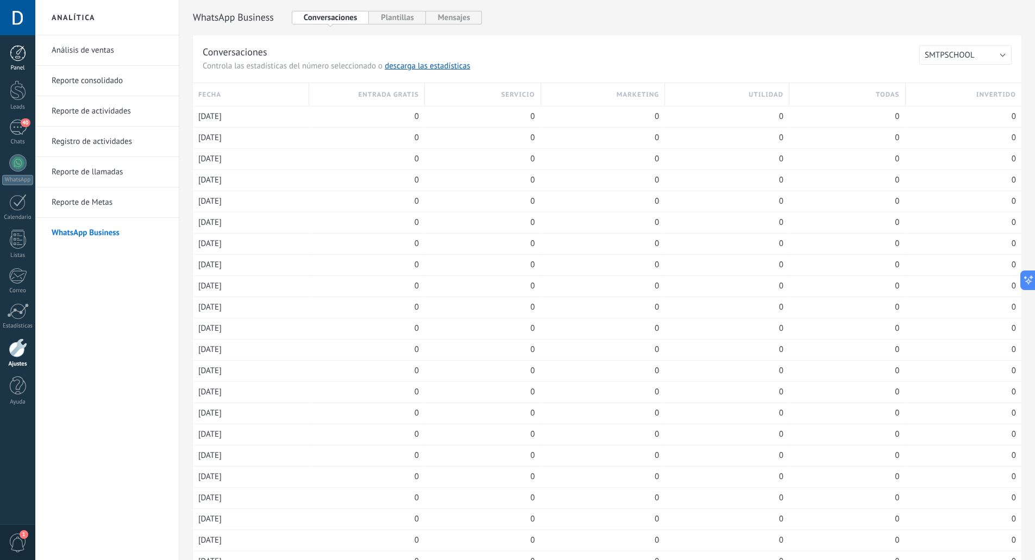
click at [8, 60] on link "Panel" at bounding box center [17, 58] width 35 height 27
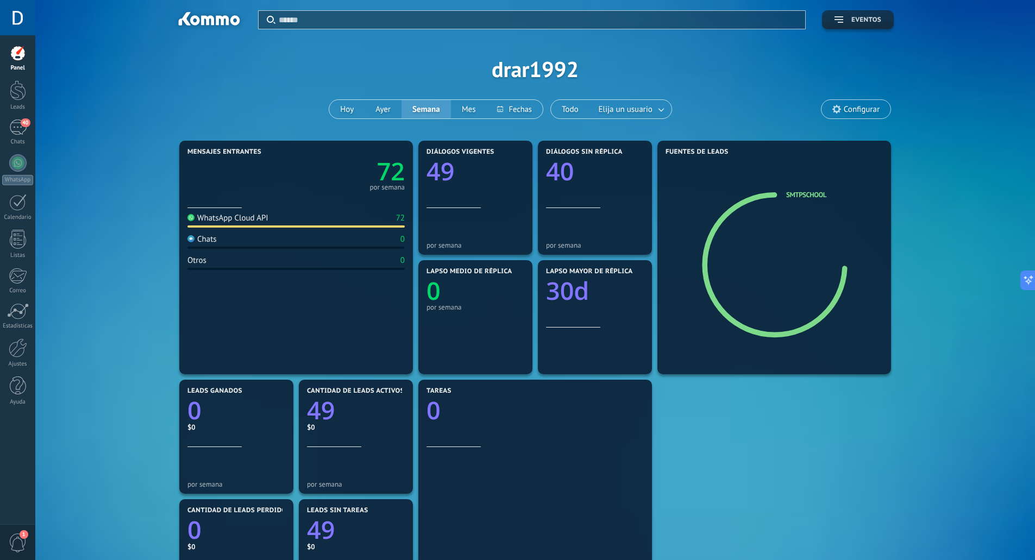
click at [831, 16] on button "Eventos" at bounding box center [858, 19] width 72 height 19
